Goal: Information Seeking & Learning: Find specific fact

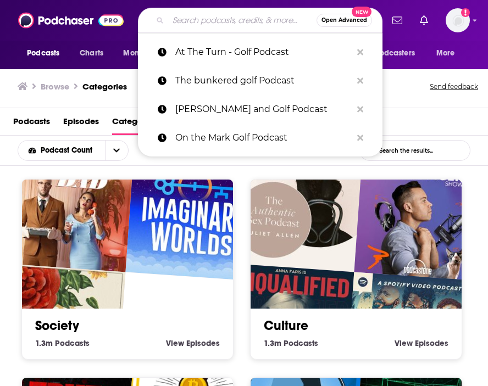
click at [221, 14] on input "Search podcasts, credits, & more..." at bounding box center [242, 21] width 148 height 18
paste input "Seen: [PERSON_NAME]"
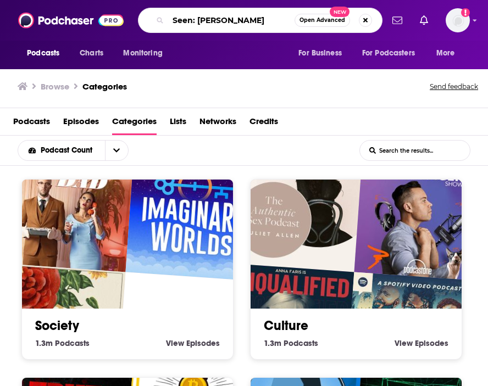
type input "Seen: [PERSON_NAME]"
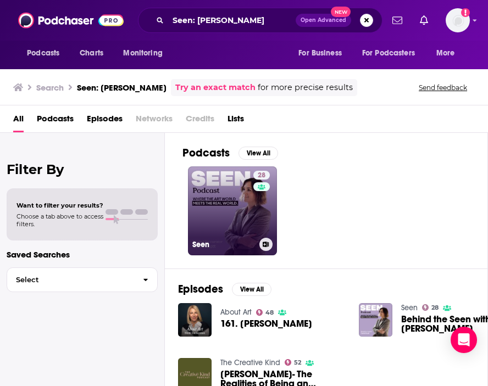
click at [236, 185] on link "28 Seen" at bounding box center [232, 210] width 89 height 89
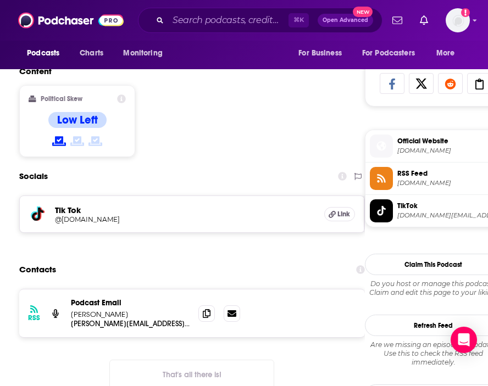
scroll to position [724, 0]
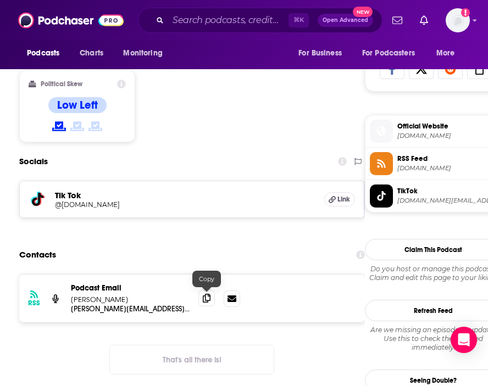
click at [205, 294] on icon at bounding box center [207, 298] width 8 height 9
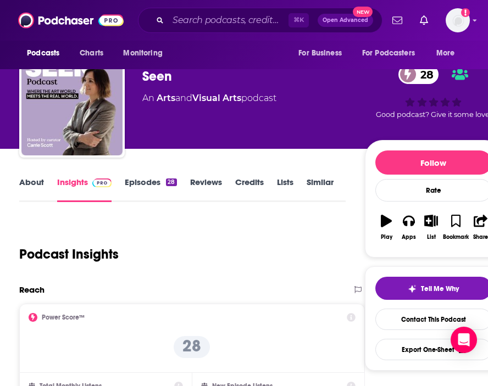
scroll to position [0, 0]
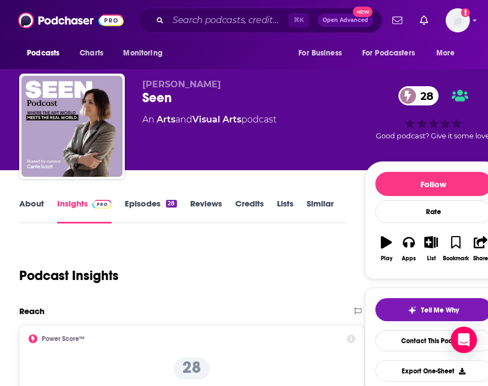
click at [31, 204] on link "About" at bounding box center [31, 210] width 25 height 25
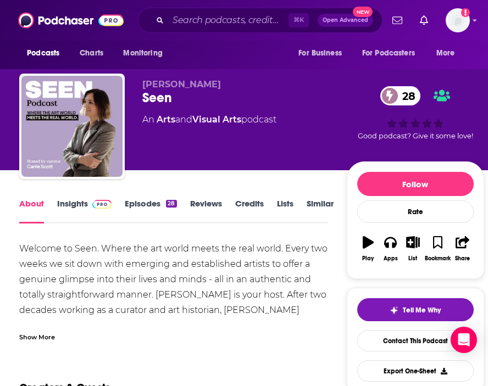
click at [27, 341] on div "Show More" at bounding box center [37, 336] width 36 height 10
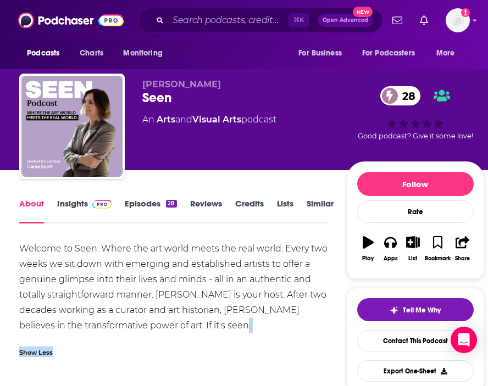
drag, startPoint x: 245, startPoint y: 329, endPoint x: 203, endPoint y: 349, distance: 47.2
click at [203, 349] on div "Welcome to Seen. Where the art world meets the real world. Every two weeks we s…" at bounding box center [173, 302] width 309 height 123
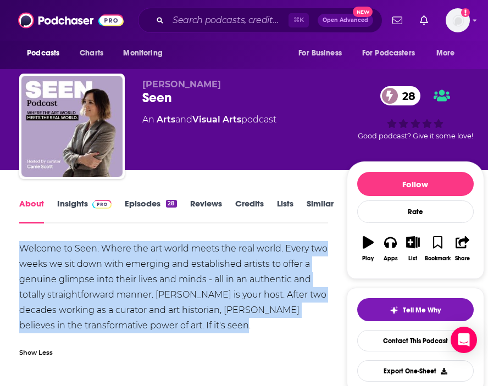
drag, startPoint x: 223, startPoint y: 328, endPoint x: 3, endPoint y: 242, distance: 235.4
copy div "Welcome to Seen. Where the art world meets the real world. Every two weeks we s…"
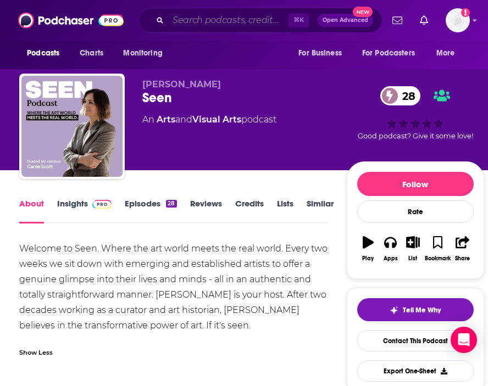
click at [235, 20] on input "Search podcasts, credits, & more..." at bounding box center [228, 21] width 120 height 18
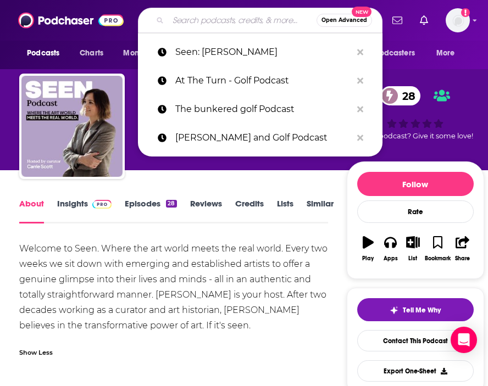
paste input "Deep Color: [PERSON_NAME]"
type input "Deep Color: [PERSON_NAME]"
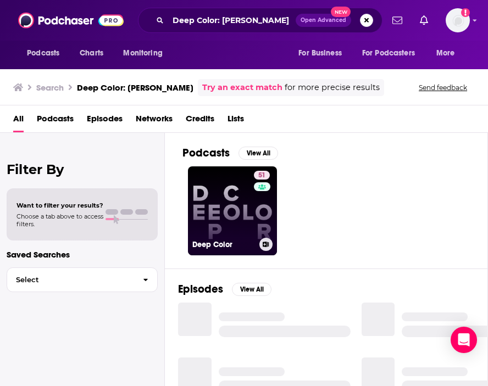
click at [204, 182] on link "51 Deep Color" at bounding box center [232, 210] width 89 height 89
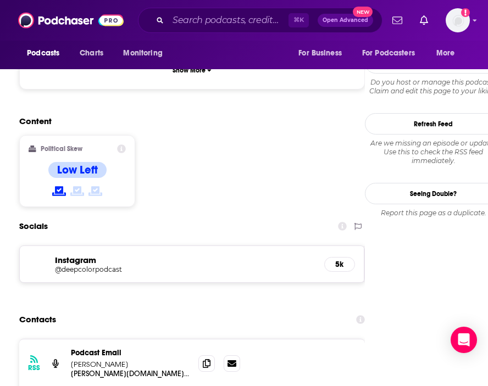
scroll to position [913, 0]
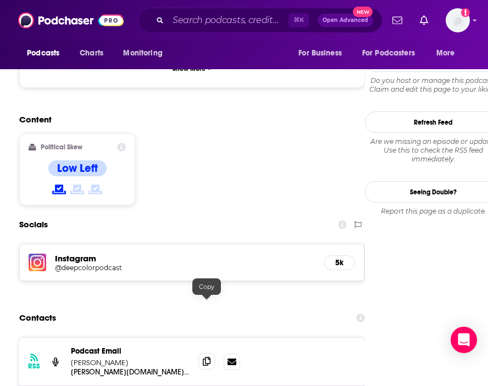
click at [207, 357] on icon at bounding box center [207, 361] width 8 height 9
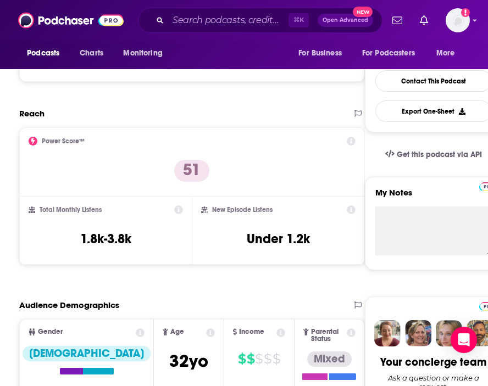
scroll to position [0, 0]
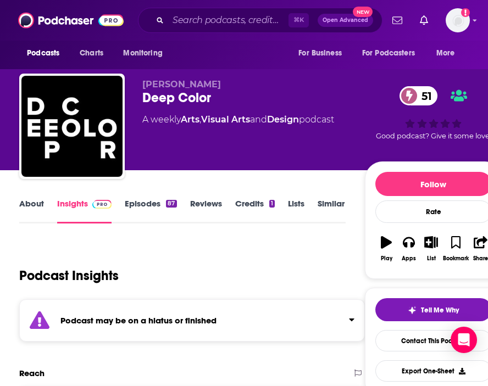
click at [35, 208] on link "About" at bounding box center [31, 210] width 25 height 25
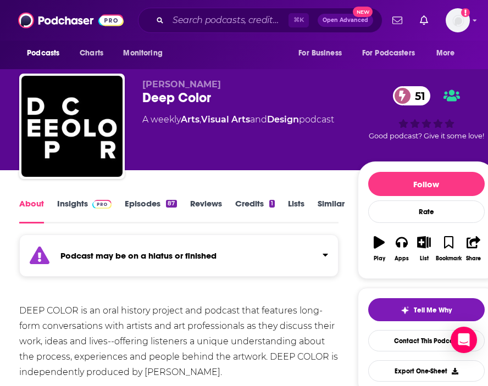
scroll to position [115, 0]
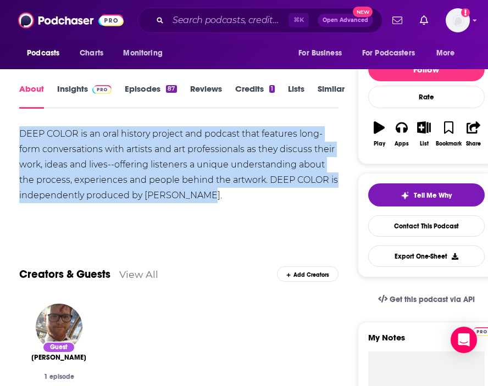
drag, startPoint x: 208, startPoint y: 200, endPoint x: 3, endPoint y: 138, distance: 214.1
copy div "DEEP COLOR is an oral history project and podcast that features long-form conve…"
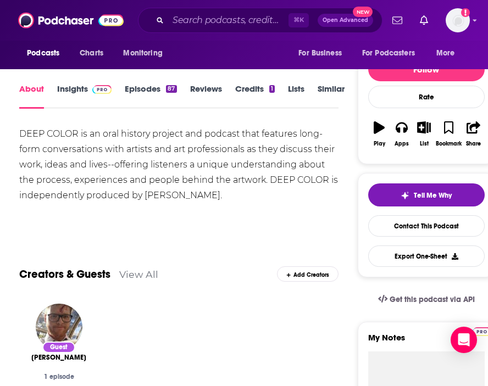
click at [225, 276] on div "Creators & Guests View All Add Creators" at bounding box center [178, 267] width 319 height 55
click at [74, 92] on link "Insights" at bounding box center [84, 96] width 54 height 25
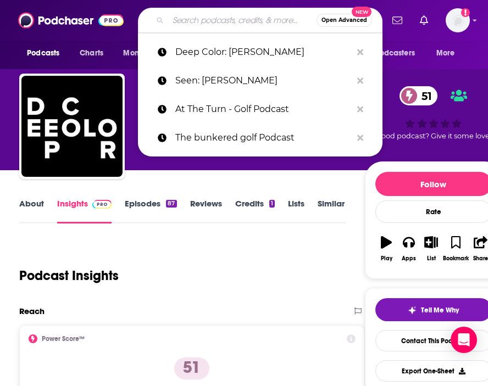
click at [230, 18] on input "Search podcasts, credits, & more..." at bounding box center [242, 21] width 148 height 18
paste input "Art Matters: [PERSON_NAME]"
type input "Art Matters: [PERSON_NAME]"
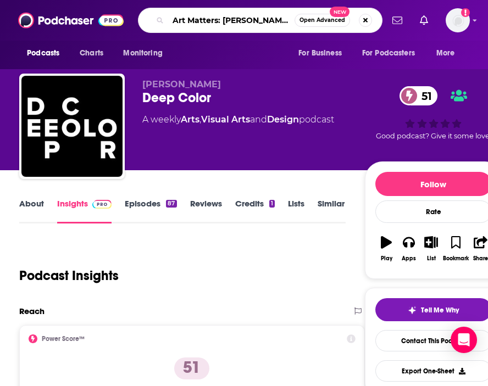
scroll to position [0, 4]
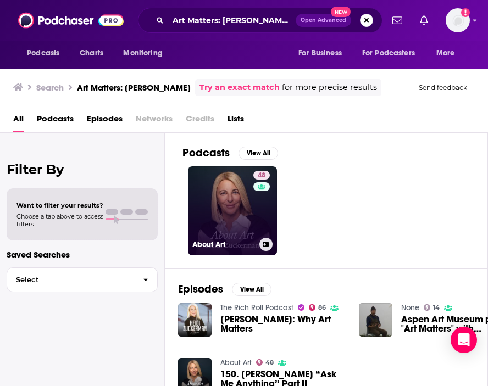
click at [225, 227] on link "48 About Art" at bounding box center [232, 210] width 89 height 89
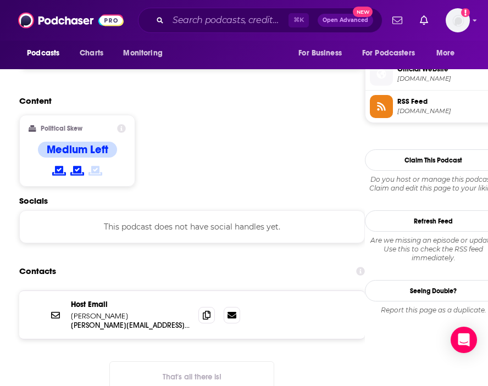
scroll to position [870, 0]
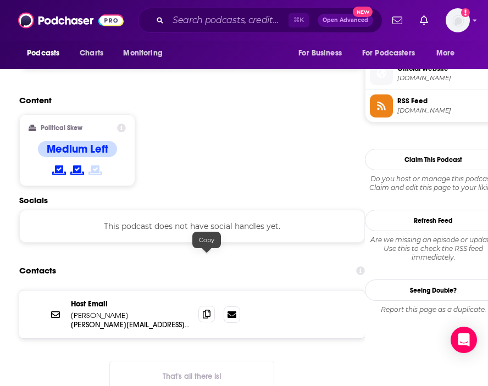
click at [208, 306] on span at bounding box center [206, 314] width 16 height 16
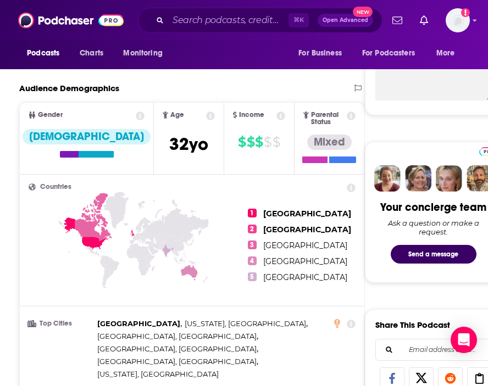
scroll to position [0, 0]
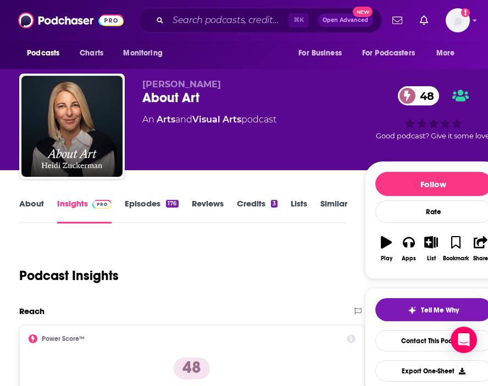
click at [36, 210] on link "About" at bounding box center [31, 210] width 25 height 25
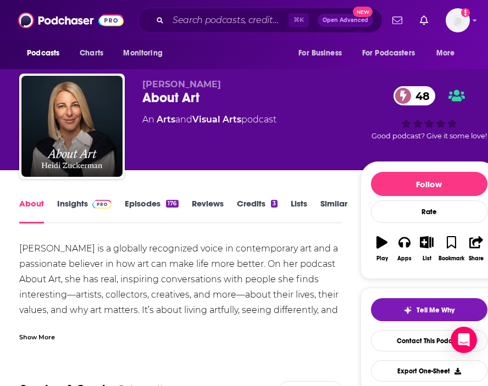
click at [32, 335] on div "Show More" at bounding box center [37, 336] width 36 height 10
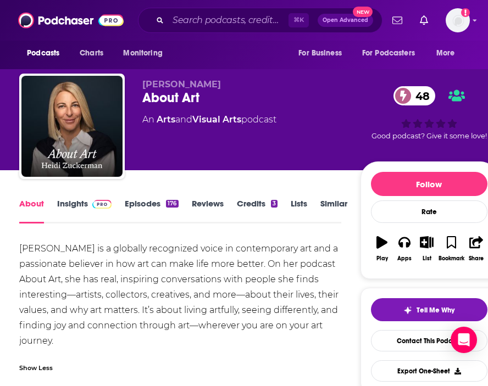
drag, startPoint x: 99, startPoint y: 342, endPoint x: 18, endPoint y: 243, distance: 128.8
copy div "[PERSON_NAME] is a globally recognized voice in contemporary art and a passiona…"
click at [201, 27] on input "Search podcasts, credits, & more..." at bounding box center [228, 21] width 120 height 18
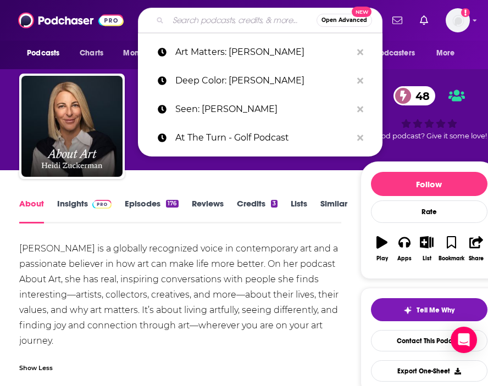
paste input "The Moth. Org : Sharon Louden"
type input "The Moth. Org : Sharon Louden"
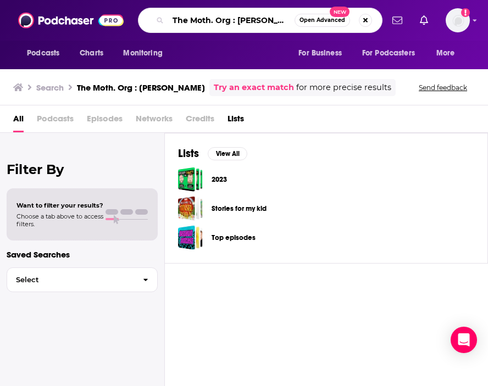
click at [259, 19] on input "The Moth. Org : Sharon Louden" at bounding box center [231, 21] width 126 height 18
click at [269, 19] on input "The Moth. Org : Sharon Louden" at bounding box center [231, 21] width 126 height 18
drag, startPoint x: 234, startPoint y: 22, endPoint x: 131, endPoint y: 10, distance: 103.9
click at [130, 10] on div "Podcasts Charts Monitoring The Moth. Org : Sharon Louden Open Advanced New For …" at bounding box center [255, 20] width 253 height 25
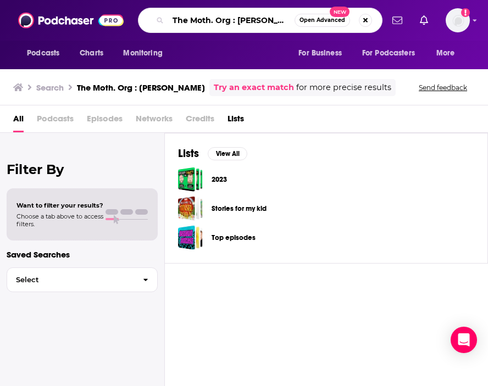
click at [213, 14] on input "The Moth. Org : Sharon Louden" at bounding box center [231, 21] width 126 height 18
drag, startPoint x: 236, startPoint y: 22, endPoint x: 127, endPoint y: 9, distance: 109.5
click at [127, 9] on div "Podcasts Charts Monitoring The Moth. Org : Sharon Louden Open Advanced New For …" at bounding box center [244, 20] width 488 height 41
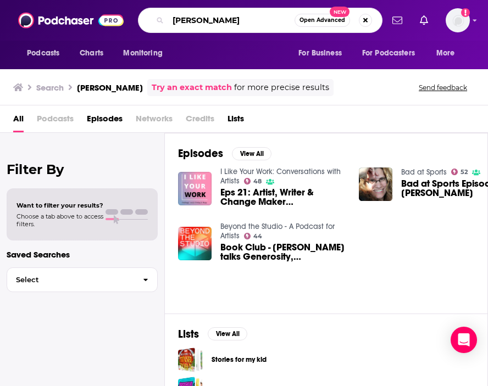
drag, startPoint x: 245, startPoint y: 23, endPoint x: 64, endPoint y: 22, distance: 180.8
click at [63, 22] on div "Podcasts Charts Monitoring Sharon Louden Open Advanced New For Business For Pod…" at bounding box center [244, 20] width 488 height 41
type input "the moth org"
